Goal: Task Accomplishment & Management: Use online tool/utility

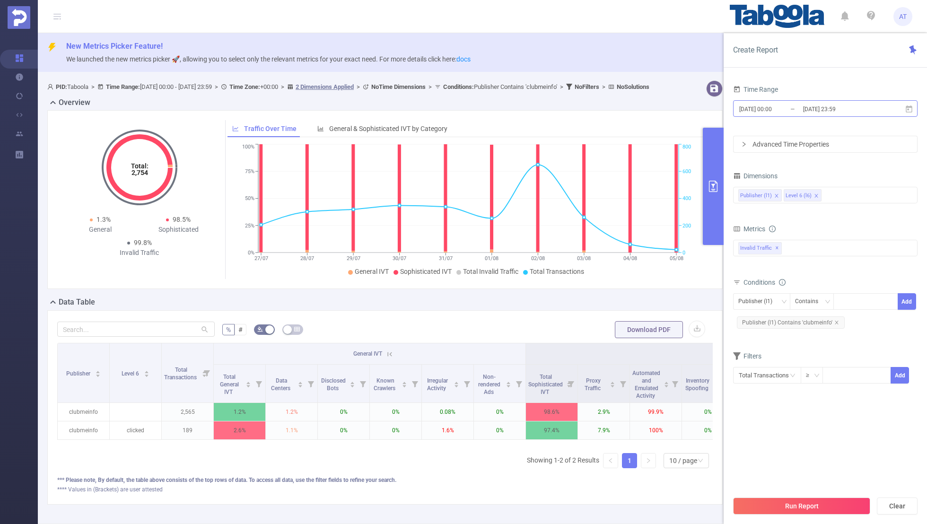
scroll to position [0, 95]
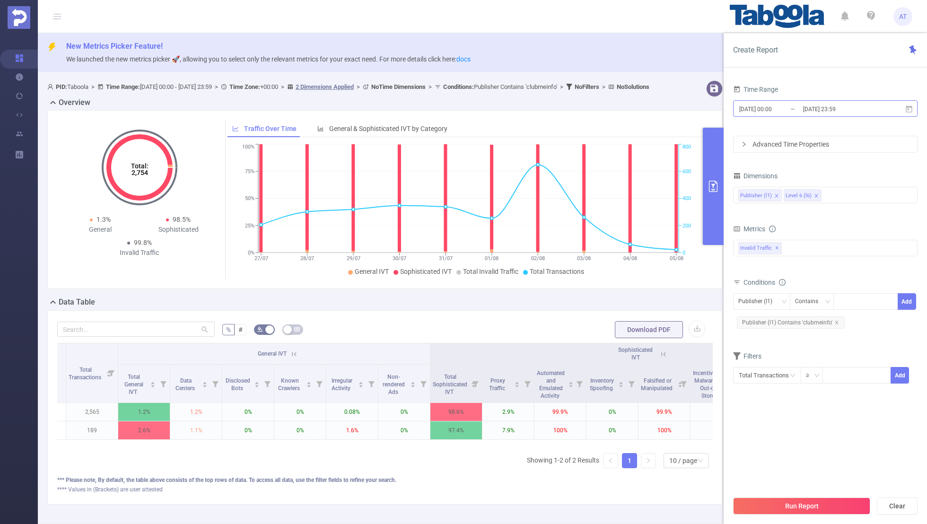
click at [806, 108] on input "[DATE] 23:59" at bounding box center [840, 109] width 77 height 13
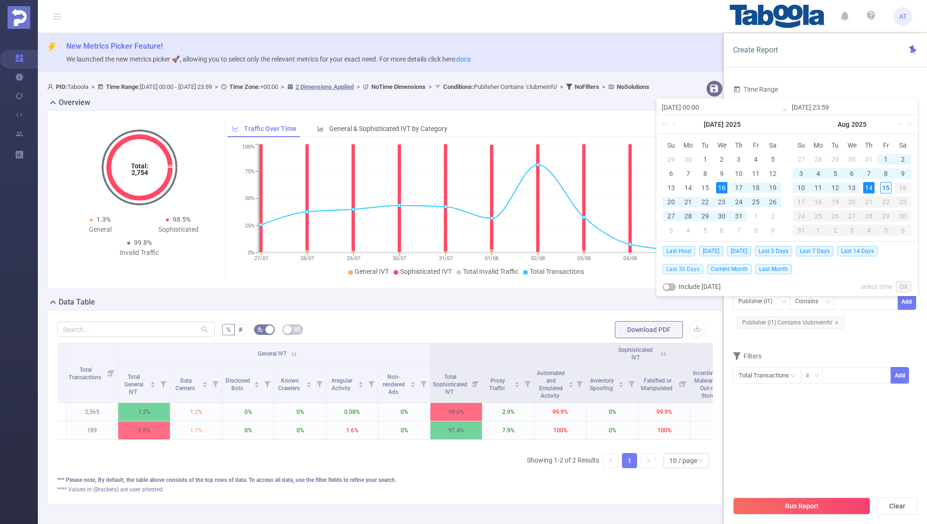
click at [686, 264] on span "Last 30 Days" at bounding box center [682, 269] width 41 height 10
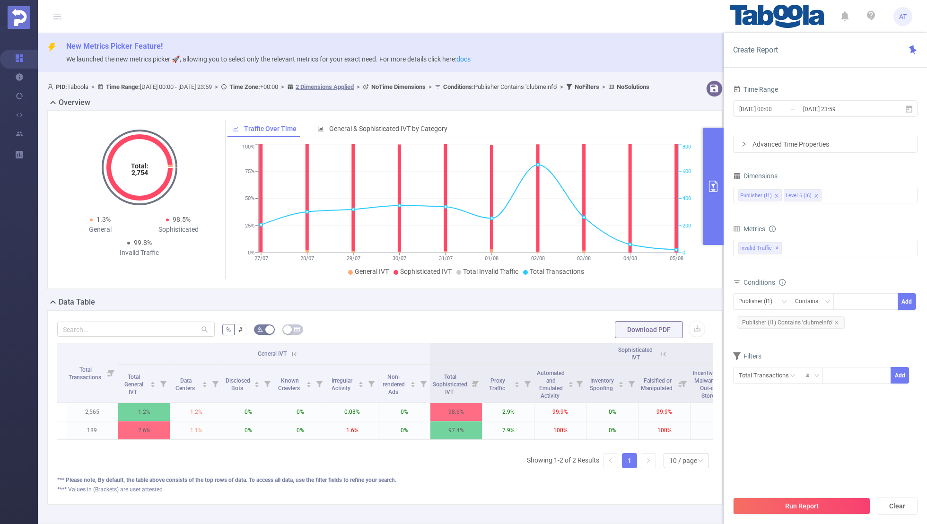
click at [806, 69] on div "Create Report Time Range [DATE] 00:00 _ [DATE] 23:59 Advanced Time Properties D…" at bounding box center [824, 278] width 203 height 491
click at [834, 321] on icon "icon: close" at bounding box center [835, 322] width 3 height 3
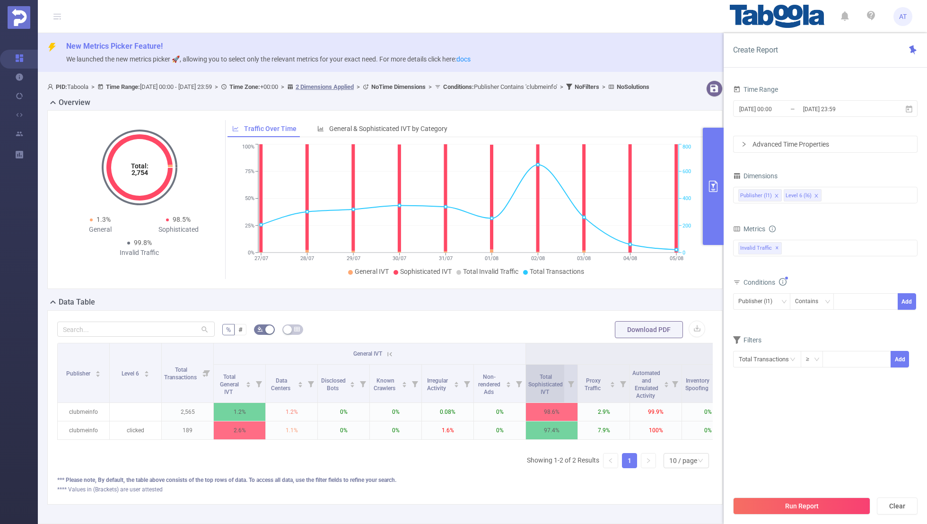
scroll to position [0, 283]
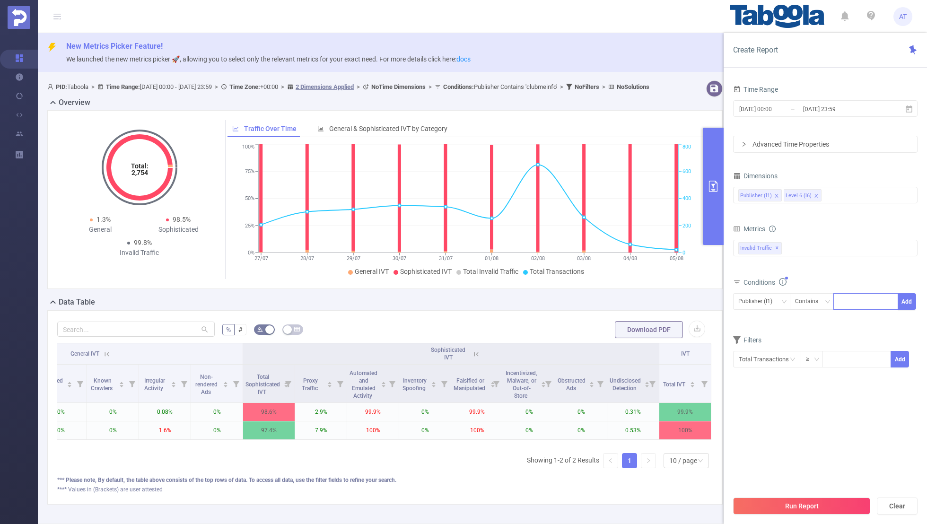
click at [869, 303] on div at bounding box center [865, 302] width 54 height 16
paste input "relayhero"
type input "relayhero"
click at [905, 299] on button "Add" at bounding box center [906, 301] width 18 height 17
click at [814, 332] on div "Level 6 (l6) Contains Add Publisher (l1) Contains 'relayhero'" at bounding box center [825, 312] width 184 height 43
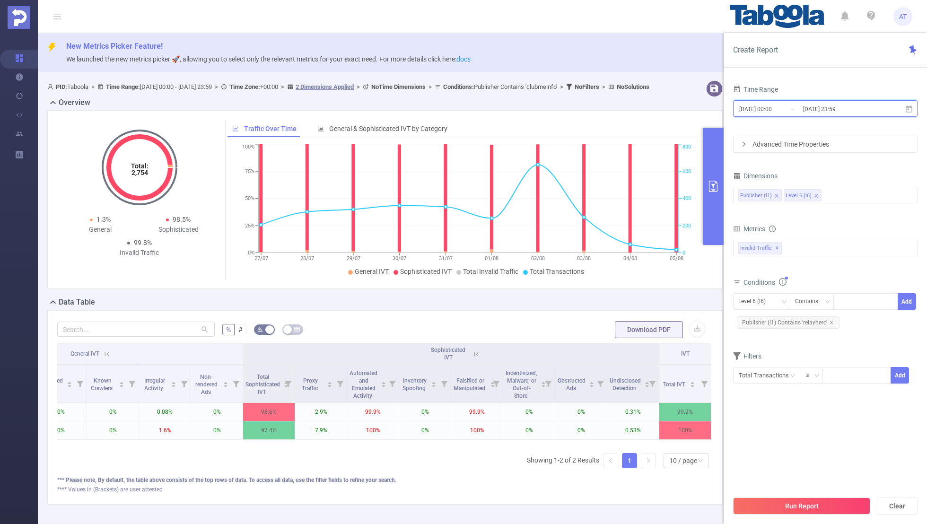
click at [790, 101] on span "[DATE] 00:00 _ [DATE] 23:59" at bounding box center [825, 108] width 184 height 17
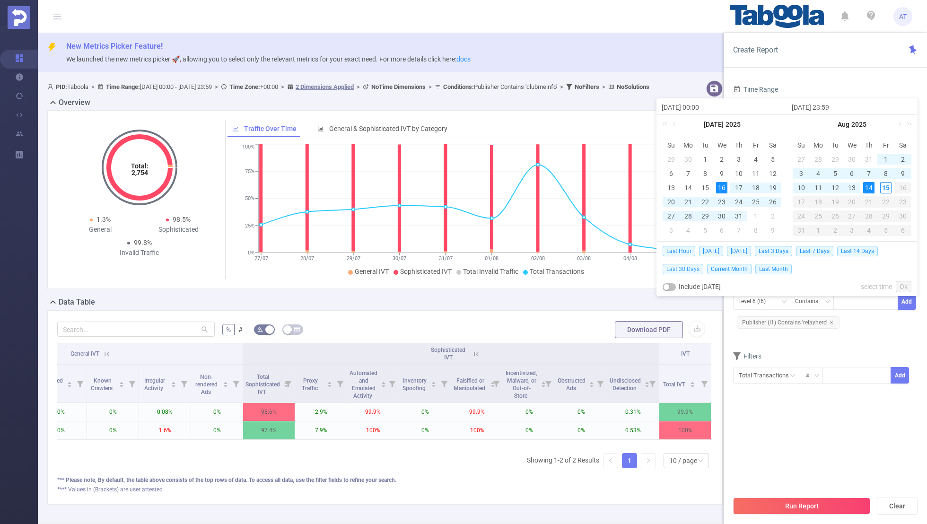
click at [683, 266] on span "Last 30 Days" at bounding box center [682, 269] width 41 height 10
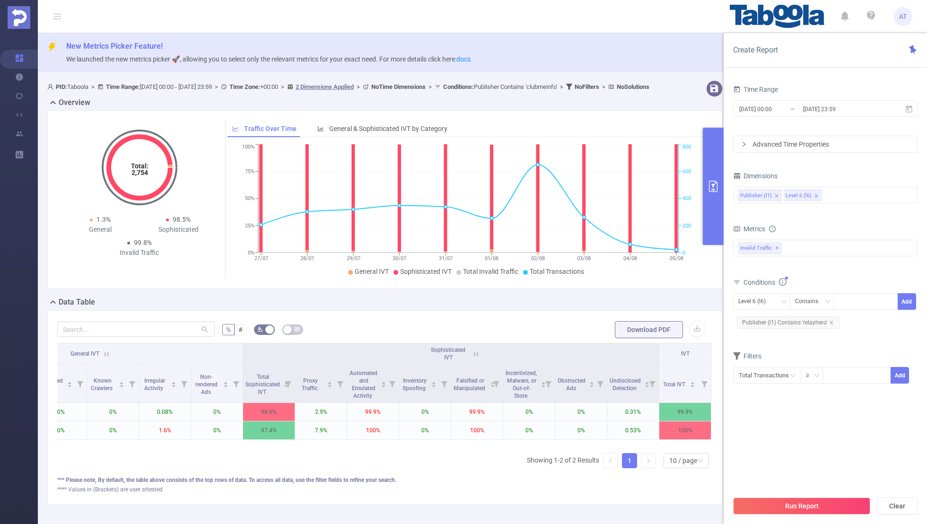
click at [780, 342] on form "Dimensions Publisher (l1) Level 6 (l6) Metrics bp_total bp_adult bp_arms bp_cri…" at bounding box center [825, 282] width 184 height 226
click at [801, 439] on section "Time Range [DATE] 00:00 _ [DATE] 23:59 Advanced Time Properties Dimensions Publ…" at bounding box center [825, 287] width 184 height 408
click at [796, 512] on button "Run Report" at bounding box center [801, 505] width 137 height 17
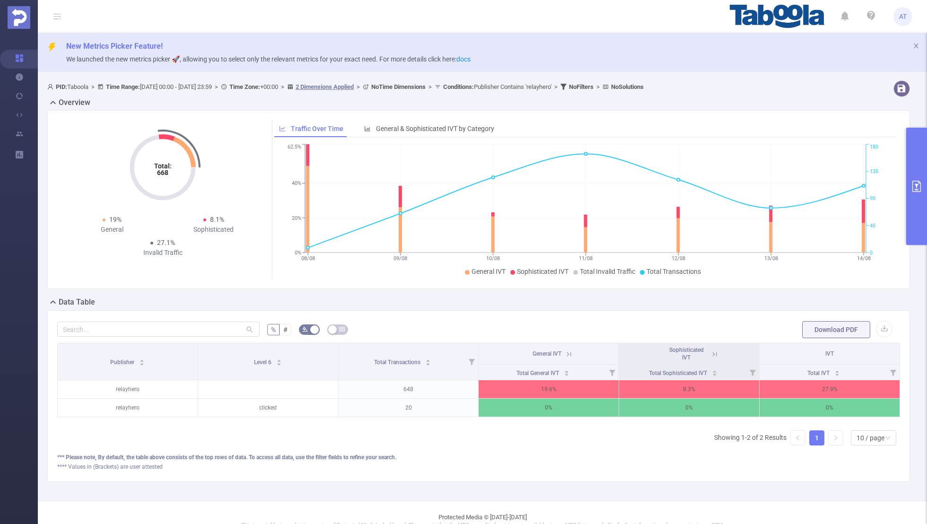
click at [713, 352] on icon at bounding box center [714, 354] width 4 height 4
